Goal: Task Accomplishment & Management: Manage account settings

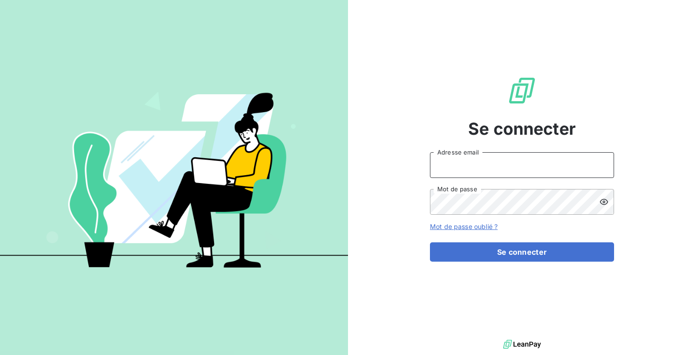
click at [512, 160] on input "Adresse email" at bounding box center [522, 165] width 184 height 26
type input "admin@sonatelict"
click at [430, 243] on button "Se connecter" at bounding box center [522, 252] width 184 height 19
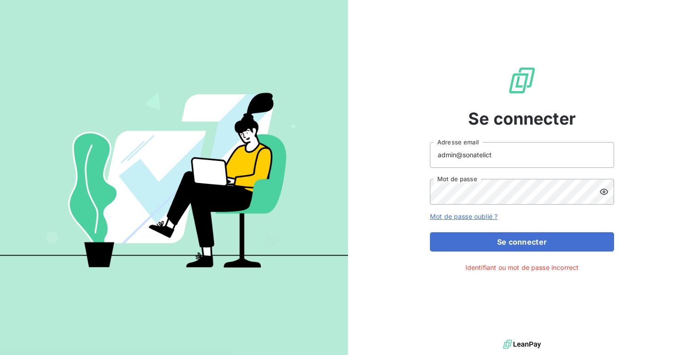
click at [612, 191] on div at bounding box center [606, 192] width 15 height 26
click at [430, 232] on button "Se connecter" at bounding box center [522, 241] width 184 height 19
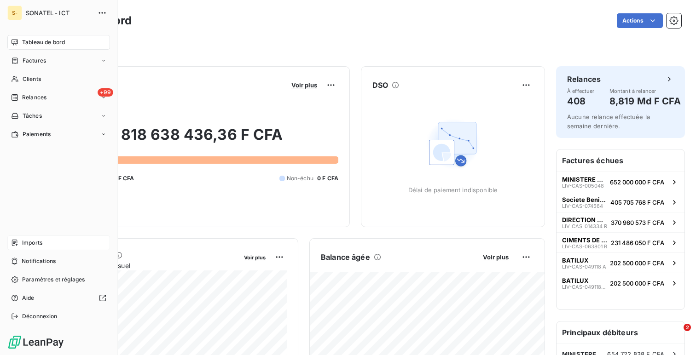
click at [55, 238] on div "Imports" at bounding box center [58, 243] width 103 height 15
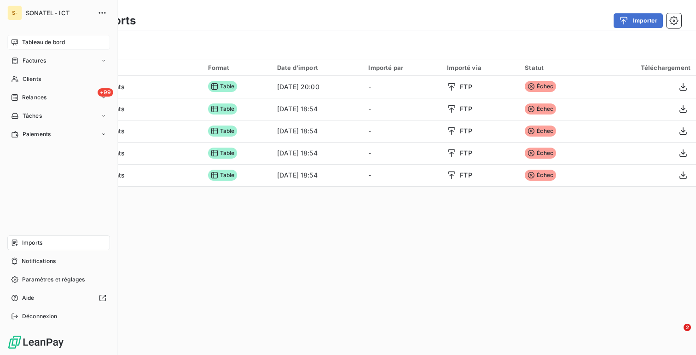
click at [33, 47] on div "Tableau de bord" at bounding box center [58, 42] width 103 height 15
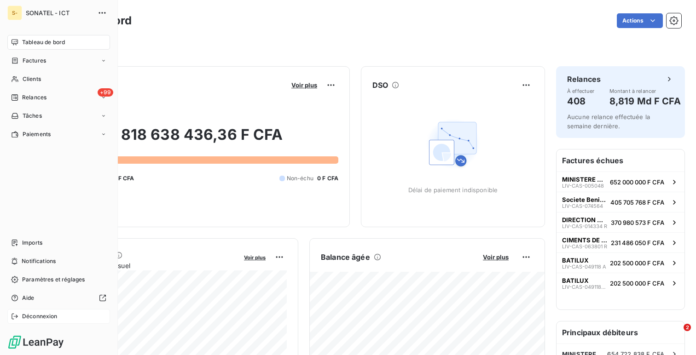
click at [51, 316] on span "Déconnexion" at bounding box center [39, 316] width 35 height 8
